Goal: Complete application form: Complete application form

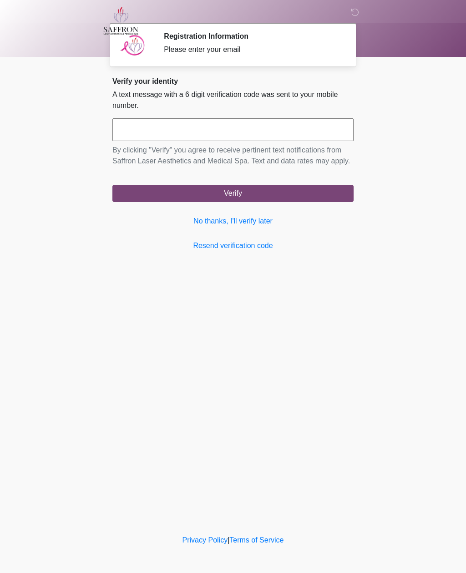
click at [218, 131] on input "text" at bounding box center [232, 129] width 241 height 23
type input "******"
click at [280, 202] on button "Verify" at bounding box center [232, 193] width 241 height 17
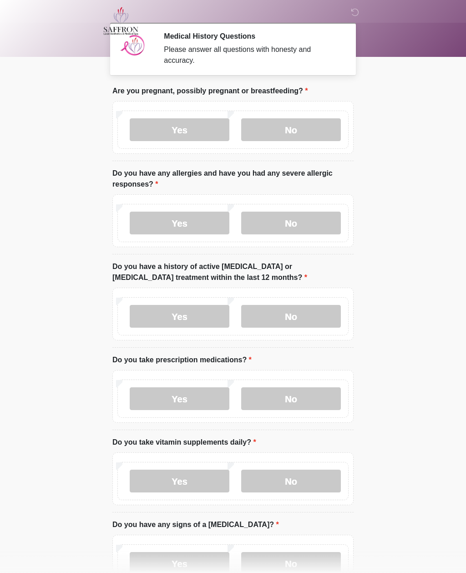
click at [295, 122] on label "No" at bounding box center [291, 129] width 100 height 23
click at [300, 223] on label "No" at bounding box center [291, 223] width 100 height 23
click at [311, 317] on label "No" at bounding box center [291, 316] width 100 height 23
click at [309, 399] on label "No" at bounding box center [291, 398] width 100 height 23
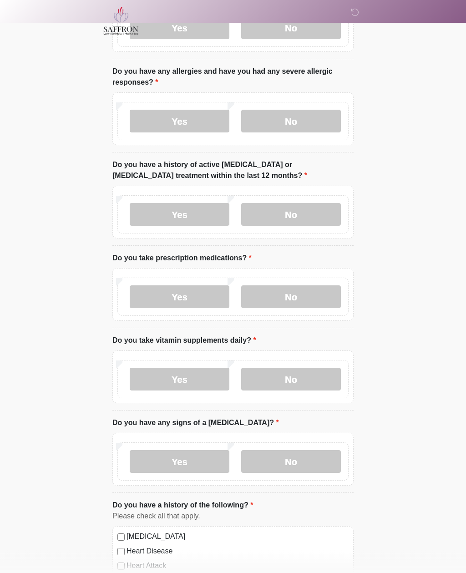
scroll to position [102, 0]
click at [304, 377] on label "No" at bounding box center [291, 379] width 100 height 23
click at [303, 460] on label "No" at bounding box center [291, 461] width 100 height 23
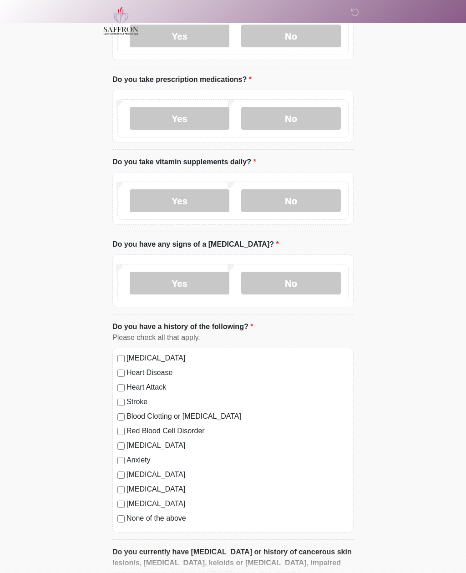
scroll to position [302, 0]
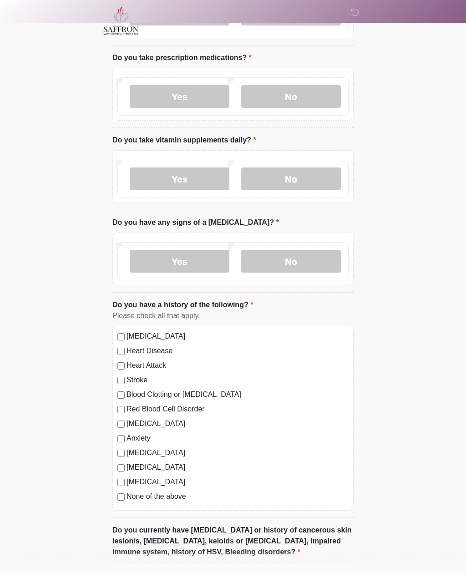
click at [174, 497] on label "None of the above" at bounding box center [238, 497] width 222 height 11
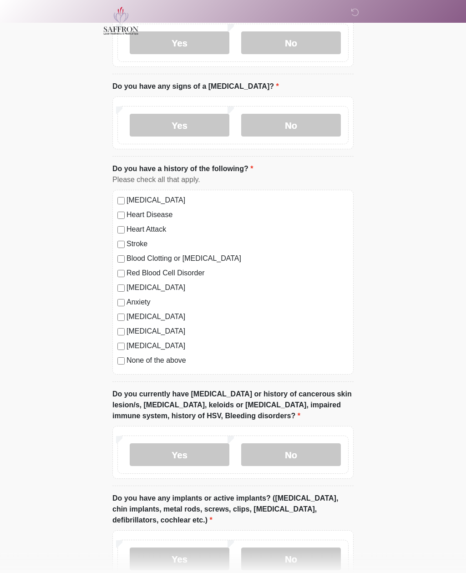
scroll to position [438, 0]
click at [309, 456] on label "No" at bounding box center [291, 454] width 100 height 23
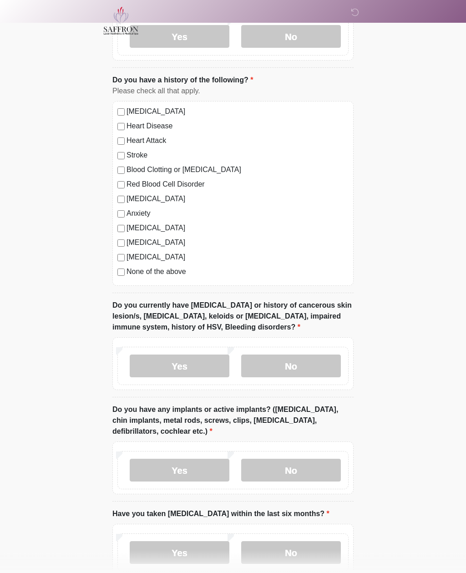
click at [319, 467] on label "No" at bounding box center [291, 470] width 100 height 23
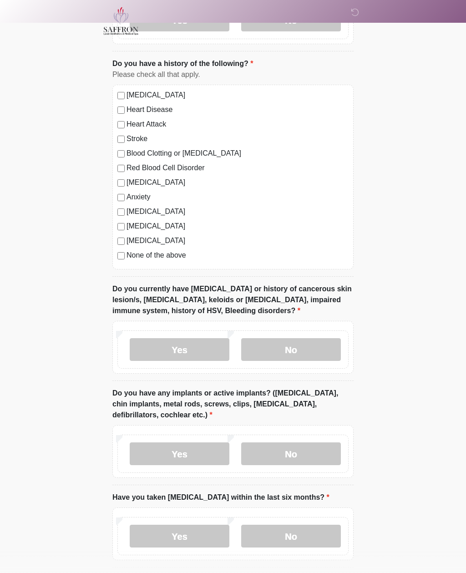
scroll to position [580, 0]
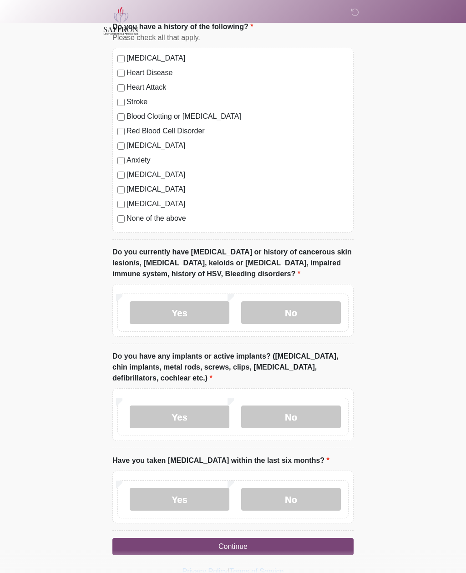
click at [301, 502] on label "No" at bounding box center [291, 499] width 100 height 23
click at [267, 545] on button "Continue" at bounding box center [232, 546] width 241 height 17
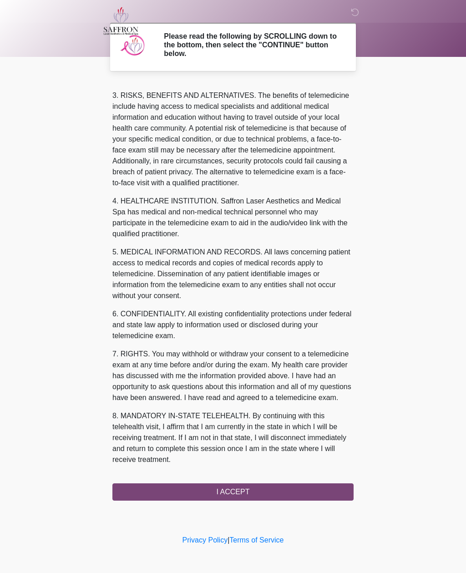
scroll to position [148, 0]
click at [259, 496] on button "I ACCEPT" at bounding box center [232, 491] width 241 height 17
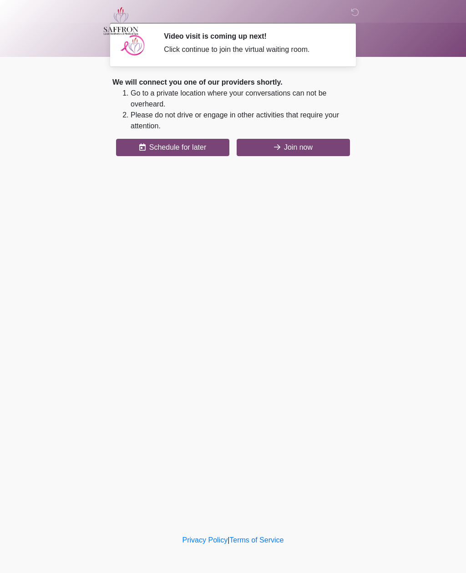
click at [320, 149] on button "Join now" at bounding box center [293, 147] width 113 height 17
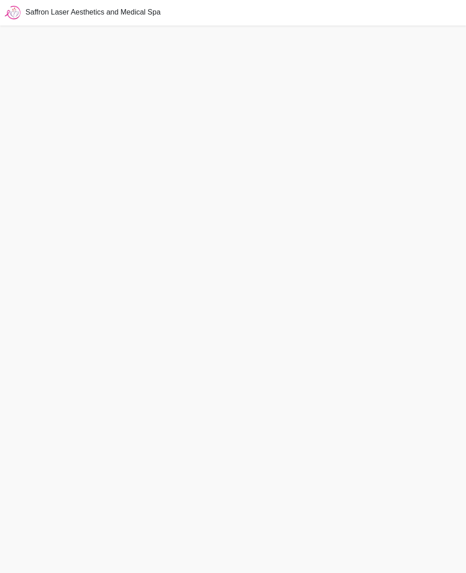
scroll to position [3, 0]
